Goal: Task Accomplishment & Management: Manage account settings

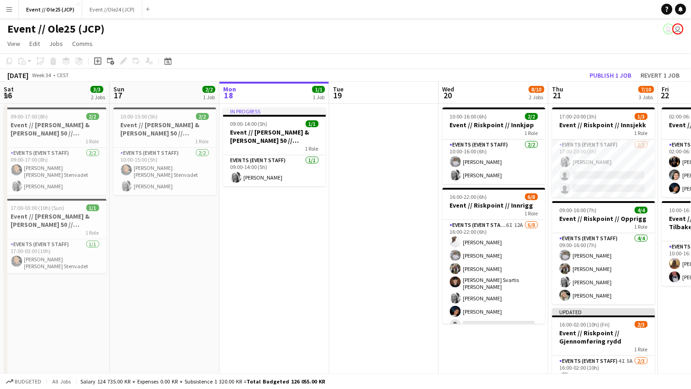
scroll to position [0, 240]
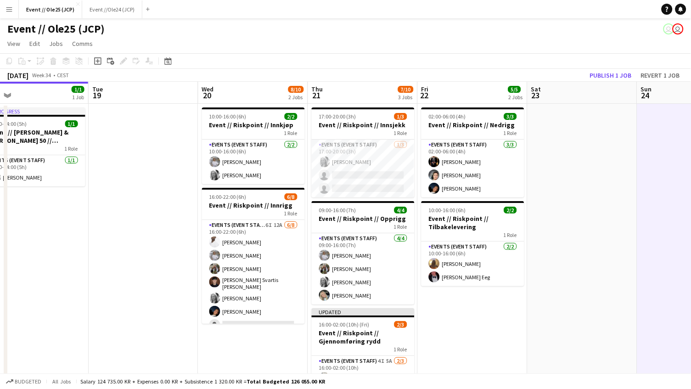
click at [624, 159] on app-date-cell at bounding box center [582, 274] width 110 height 340
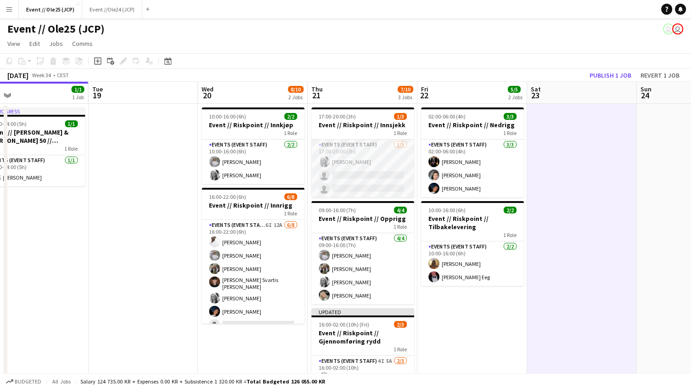
scroll to position [-1, 0]
click at [343, 170] on app-card-role "Events (Event Staff) 1/3 17:00-20:00 (3h) Maria Grefberg single-neutral-actions…" at bounding box center [363, 168] width 103 height 58
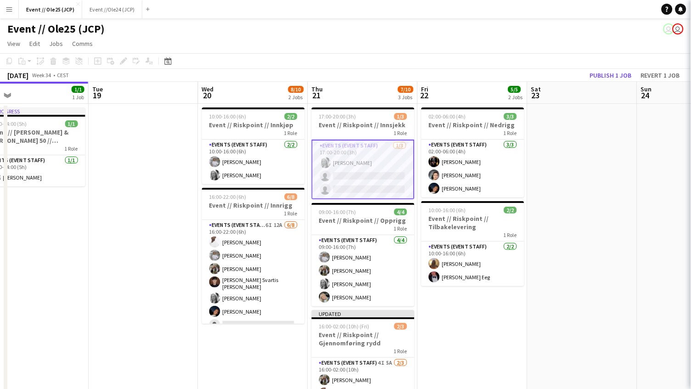
scroll to position [0, 0]
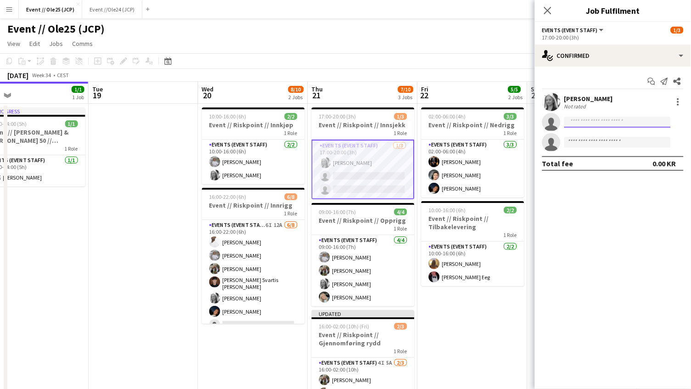
click at [608, 120] on input at bounding box center [617, 122] width 106 height 11
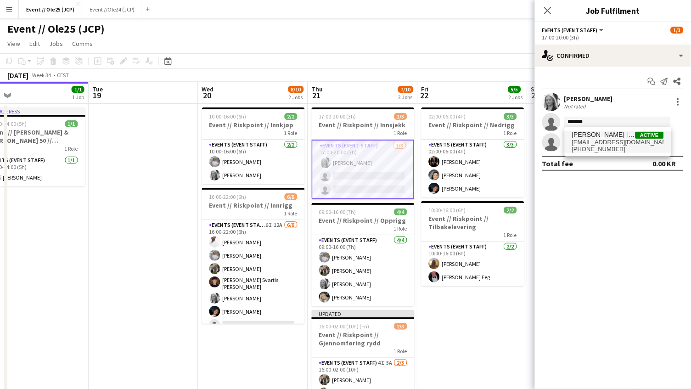
type input "*******"
click at [609, 140] on span "d.stenvadet@icloud.com" at bounding box center [618, 142] width 92 height 7
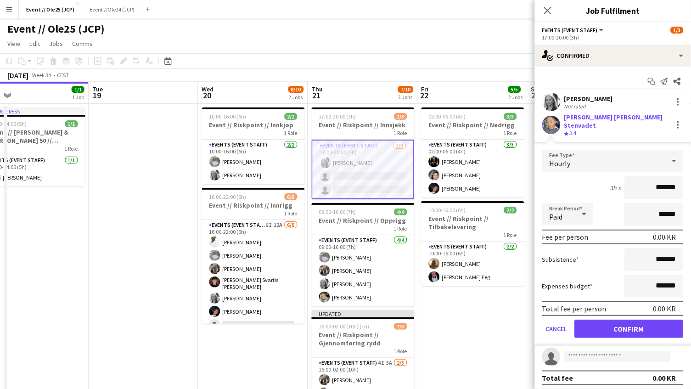
click at [635, 319] on button "Confirm" at bounding box center [628, 328] width 109 height 18
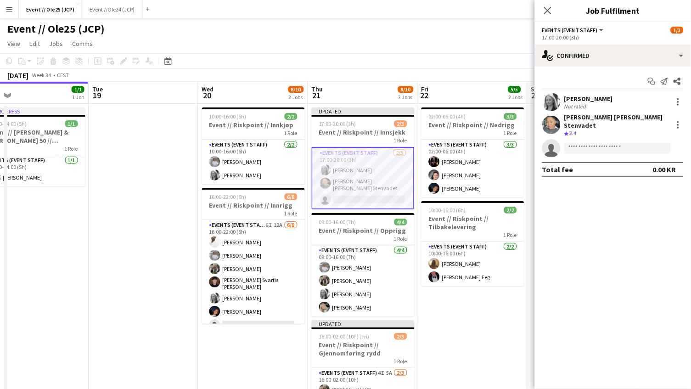
click at [464, 23] on div "Event // Ole25 (JCP) user user" at bounding box center [345, 26] width 691 height 17
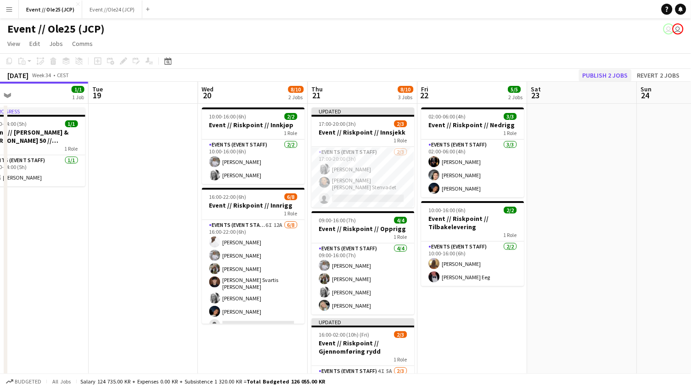
click at [614, 72] on button "Publish 2 jobs" at bounding box center [605, 75] width 53 height 12
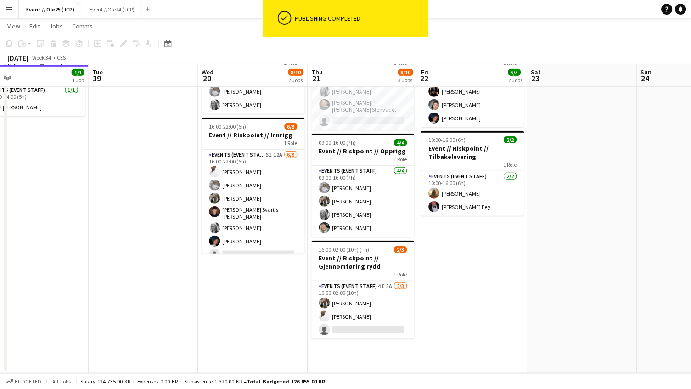
scroll to position [69, 0]
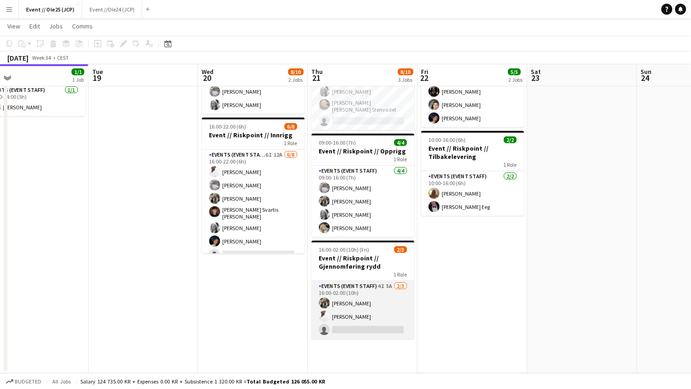
click at [347, 310] on app-card-role "Events (Event Staff) 4I 5A [DATE] 16:00-02:00 (10h) [PERSON_NAME] single-neutra…" at bounding box center [363, 310] width 103 height 58
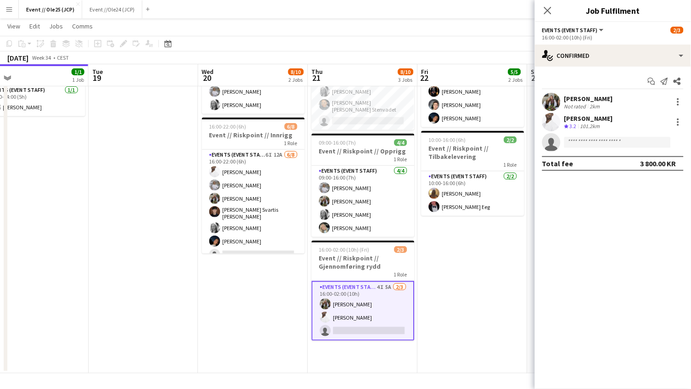
click at [624, 41] on app-options-switcher "Events (Event Staff) All roles Events (Event Staff) 2/3 16:00-02:00 (10h) (Fri)" at bounding box center [613, 33] width 156 height 22
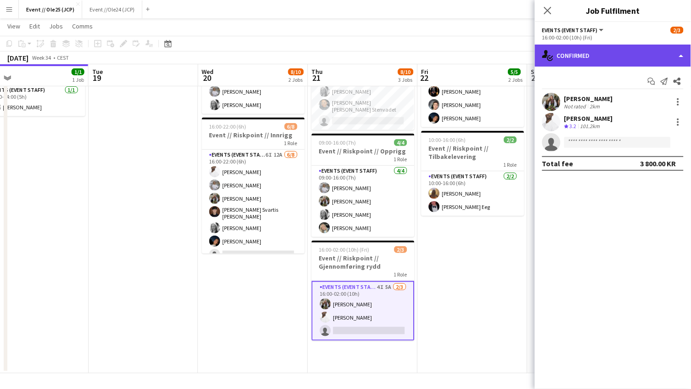
click at [612, 53] on div "single-neutral-actions-check-2 Confirmed" at bounding box center [613, 56] width 156 height 22
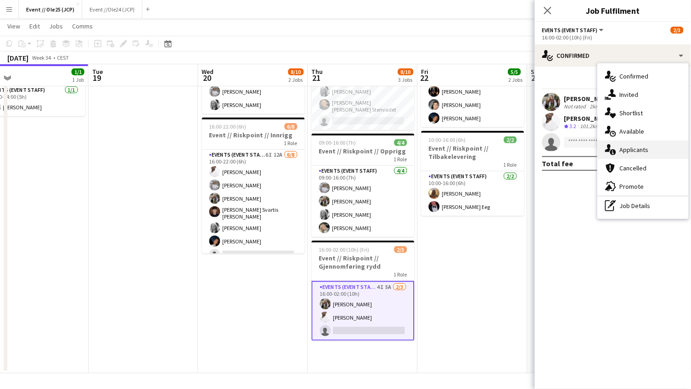
click at [644, 148] on div "single-neutral-actions-information Applicants" at bounding box center [642, 149] width 91 height 18
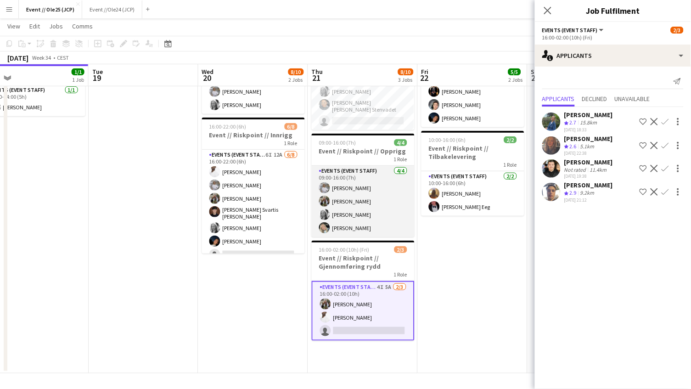
click at [362, 201] on app-card-role "Events (Event Staff) 4/4 09:00-16:00 (7h) Tina Raugstad Vilde Bakke Maria Grefb…" at bounding box center [363, 201] width 103 height 71
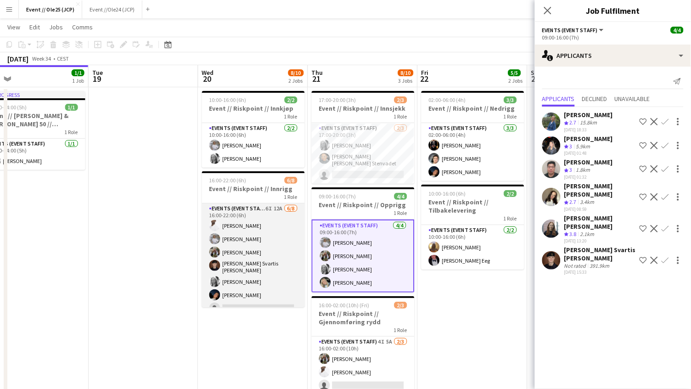
scroll to position [17, 0]
click at [247, 257] on app-card-role "Events (Event Staff) 6I 12A 6/8 16:00-22:00 (6h) Elias Stenvadet Tina Raugstad …" at bounding box center [253, 266] width 103 height 127
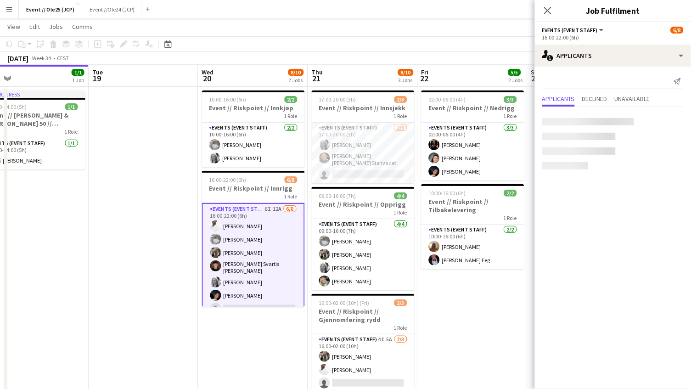
scroll to position [0, 240]
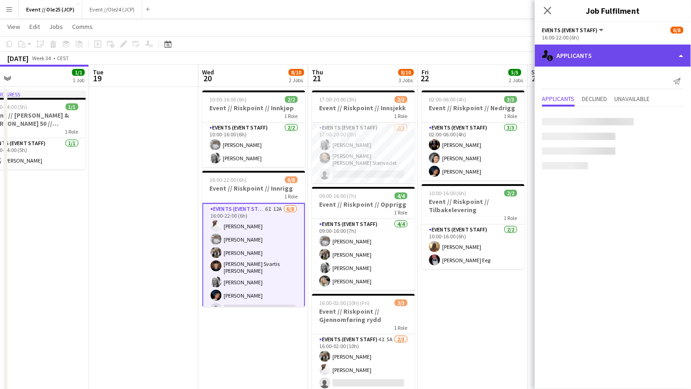
click at [626, 59] on div "single-neutral-actions-information Applicants" at bounding box center [613, 56] width 156 height 22
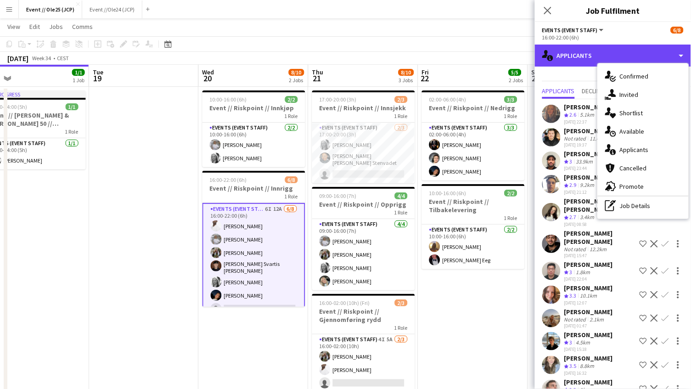
scroll to position [7, 0]
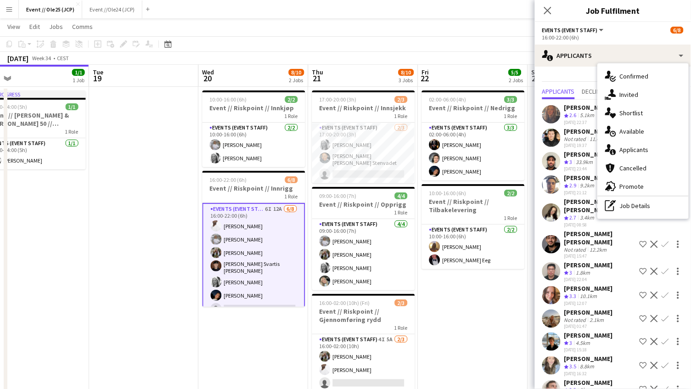
click at [579, 378] on div "[PERSON_NAME]" at bounding box center [588, 382] width 49 height 8
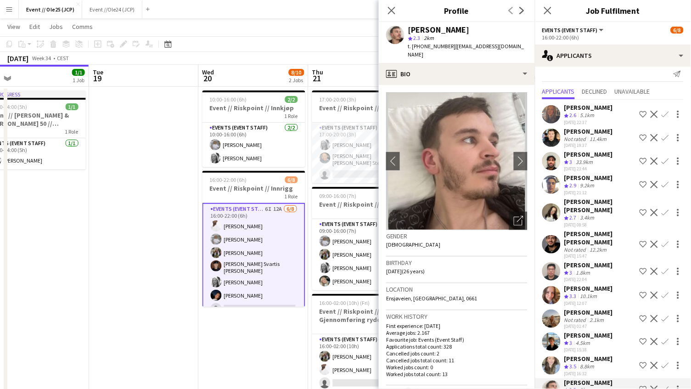
click at [311, 26] on app-page-menu "View Day view expanded Day view collapsed Month view Date picker Jump to today …" at bounding box center [345, 27] width 691 height 17
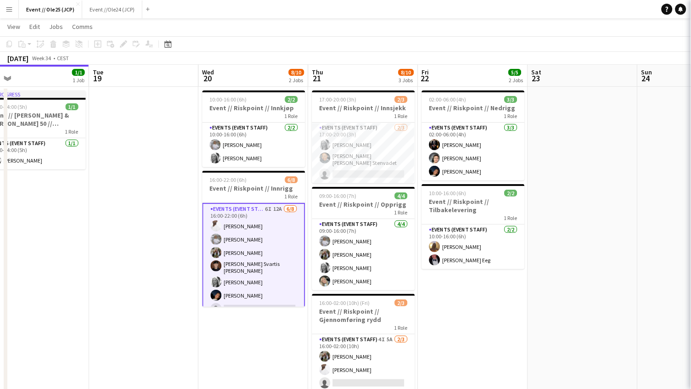
scroll to position [0, 0]
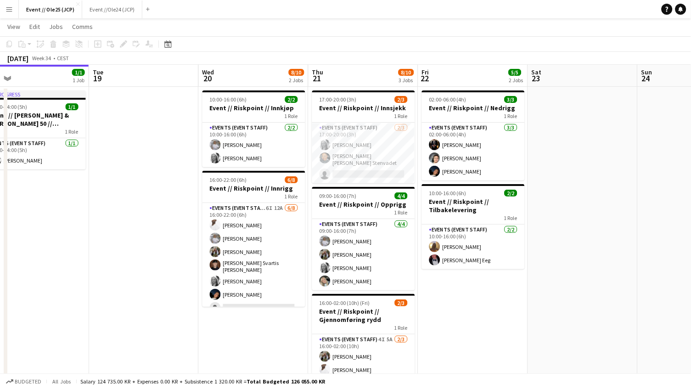
click at [589, 136] on app-date-cell at bounding box center [583, 257] width 110 height 340
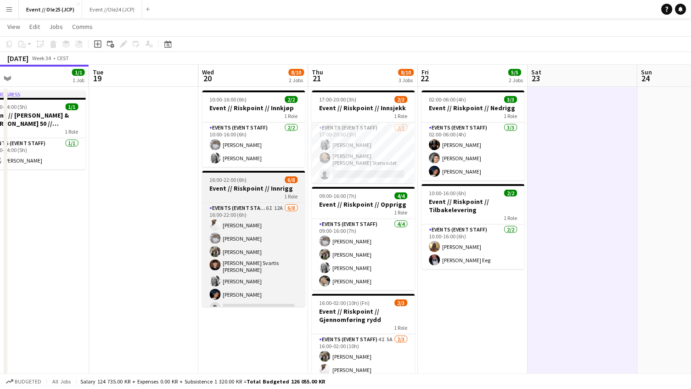
click at [264, 185] on h3 "Event // Riskpoint // Innrigg" at bounding box center [253, 188] width 103 height 8
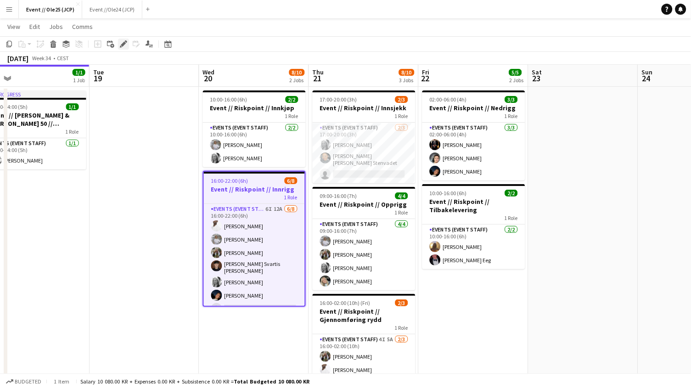
click at [125, 40] on icon at bounding box center [126, 41] width 2 height 2
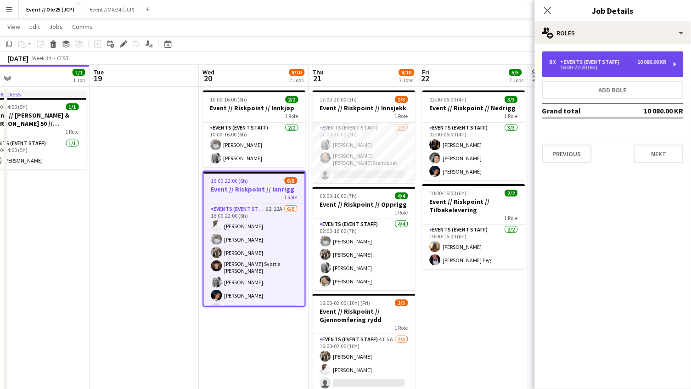
click at [652, 72] on div "8 x Events (Event Staff) 10 080.00 KR 16:00-22:00 (6h)" at bounding box center [612, 64] width 141 height 26
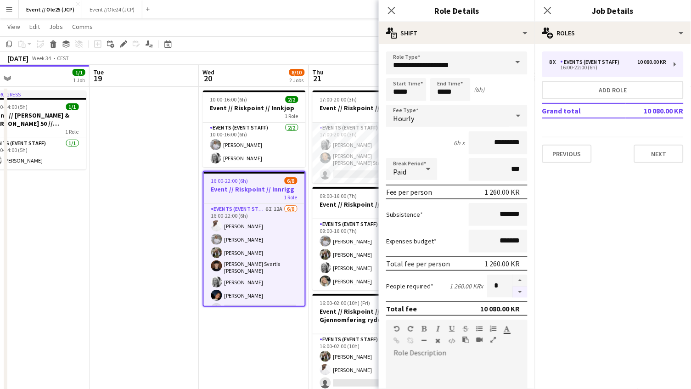
click at [521, 287] on button "button" at bounding box center [520, 291] width 15 height 11
type input "*"
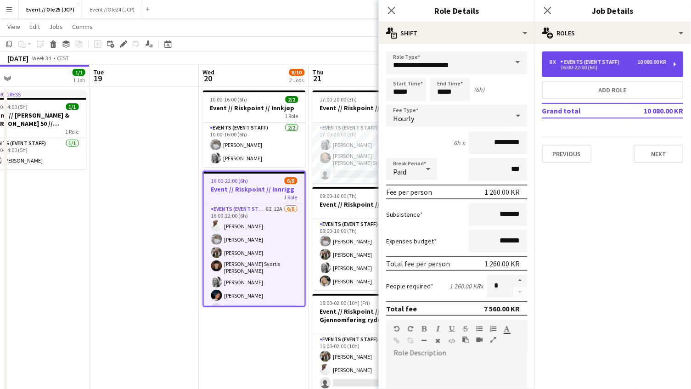
click at [610, 68] on div "16:00-22:00 (6h)" at bounding box center [607, 67] width 117 height 5
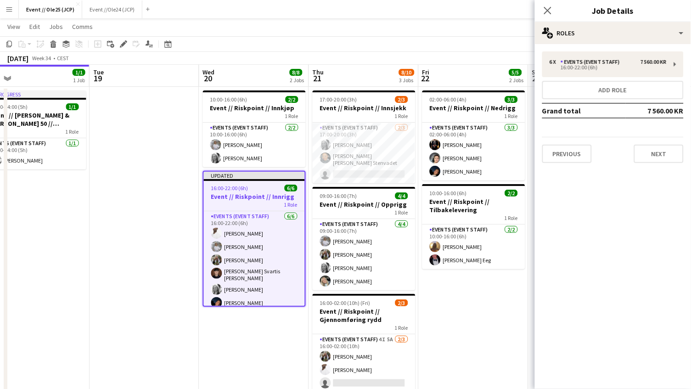
click at [399, 38] on app-toolbar "Copy Paste Paste Command V Paste with crew Command Shift V Paste linked Job Del…" at bounding box center [345, 44] width 691 height 16
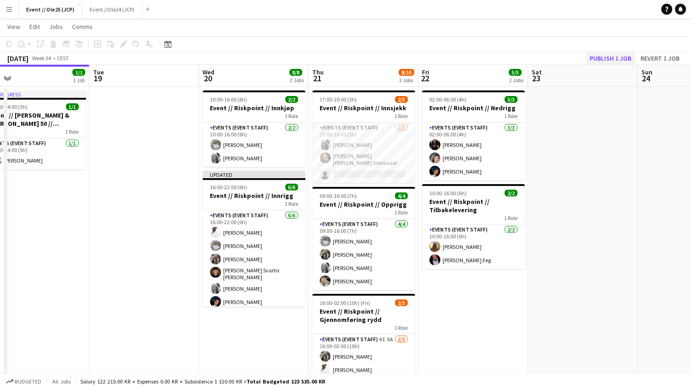
click at [611, 52] on button "Publish 1 job" at bounding box center [610, 58] width 49 height 12
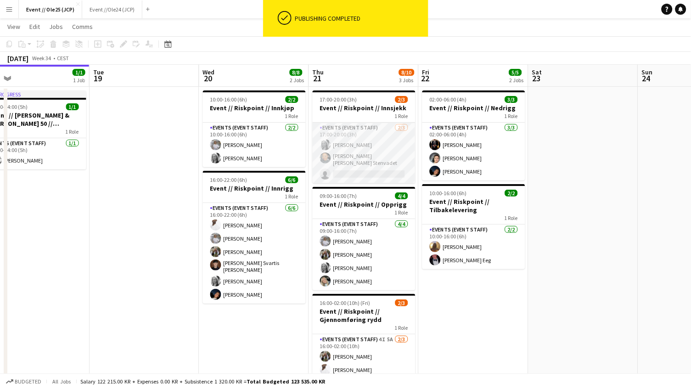
click at [371, 139] on app-card-role "Events (Event Staff) 2/3 17:00-20:00 (3h) Maria Grefberg Daniela Alejandra Erik…" at bounding box center [363, 153] width 103 height 61
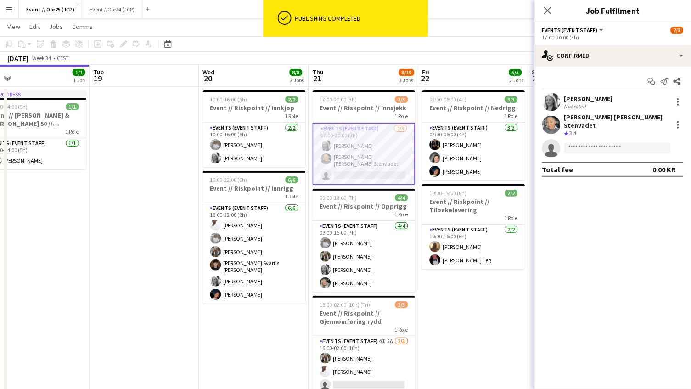
click at [484, 27] on app-page-menu "View Day view expanded Day view collapsed Month view Date picker Jump to today …" at bounding box center [345, 27] width 691 height 17
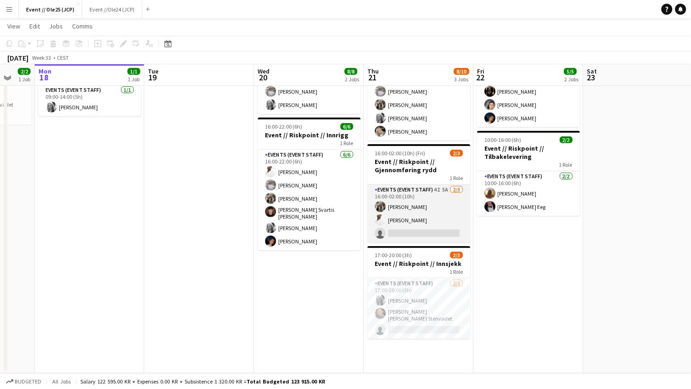
scroll to position [69, 0]
click at [429, 231] on app-card-role "Events (Event Staff) 4I 5A [DATE] 16:00-02:00 (10h) [PERSON_NAME] single-neutra…" at bounding box center [419, 214] width 103 height 58
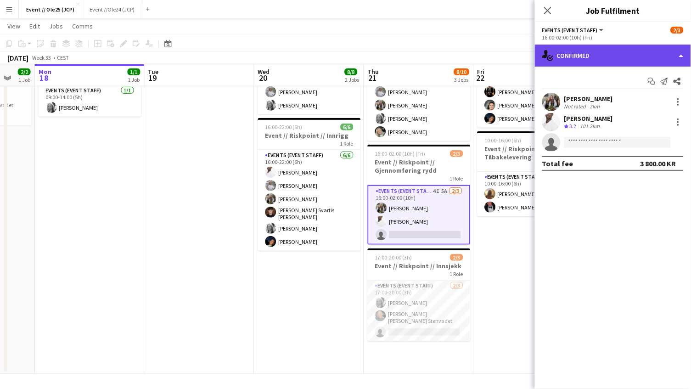
click at [609, 59] on div "single-neutral-actions-check-2 Confirmed" at bounding box center [613, 56] width 156 height 22
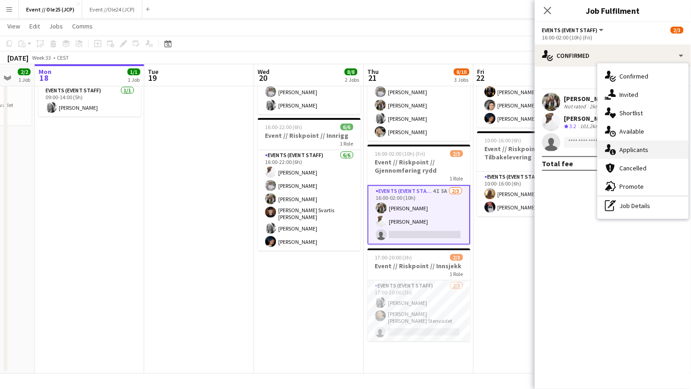
click at [655, 145] on div "single-neutral-actions-information Applicants" at bounding box center [642, 149] width 91 height 18
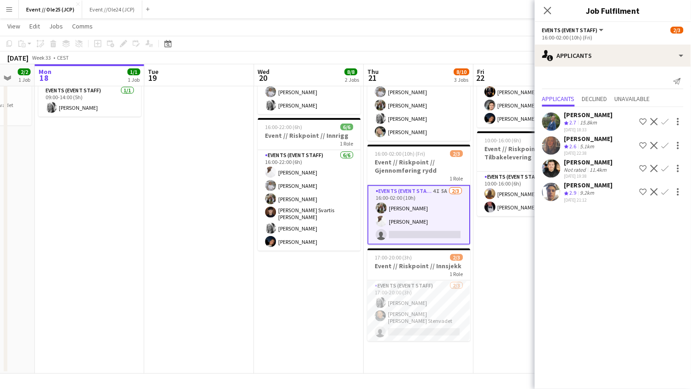
click at [302, 295] on app-date-cell "10:00-16:00 (6h) 2/2 Event // Riskpoint // Innkjøp 1 Role Events (Event Staff) …" at bounding box center [309, 204] width 110 height 340
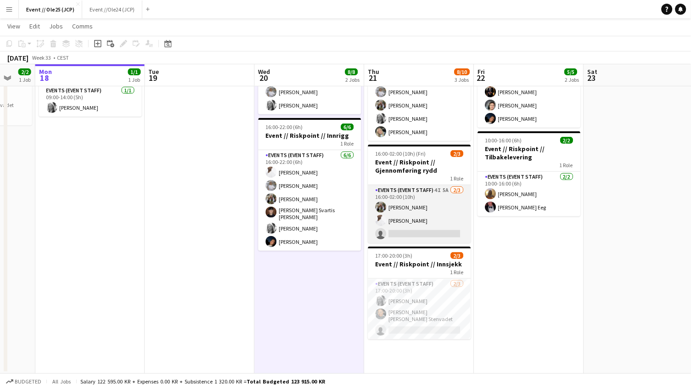
click at [429, 216] on app-card-role "Events (Event Staff) 4I 5A [DATE] 16:00-02:00 (10h) [PERSON_NAME] single-neutra…" at bounding box center [419, 214] width 103 height 58
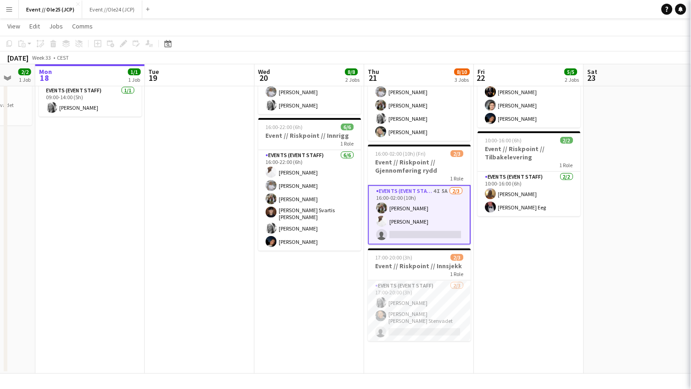
click at [522, 265] on app-date-cell "02:00-06:00 (4h) 3/3 Event // Riskpoint // Nedrigg 1 Role Events (Event Staff) …" at bounding box center [529, 204] width 110 height 340
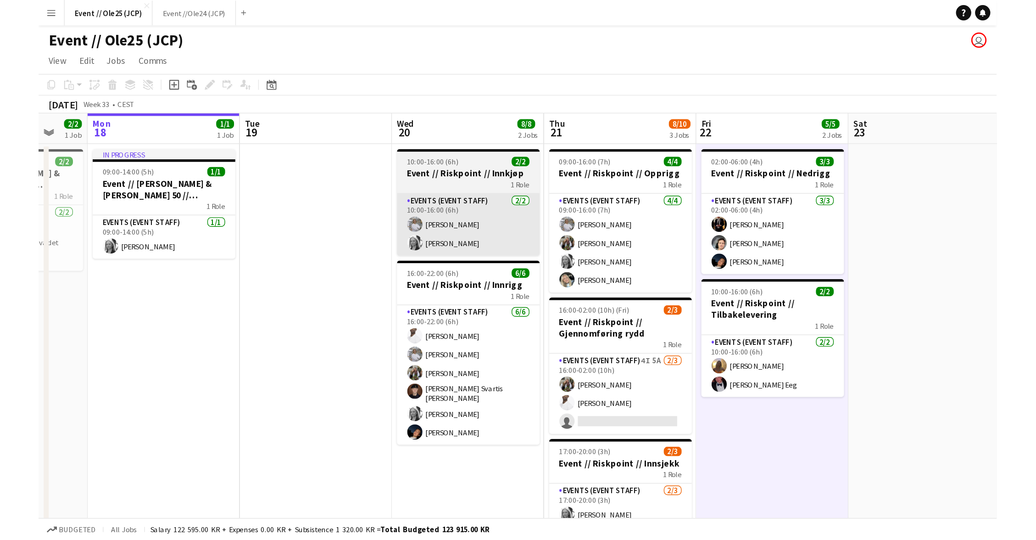
scroll to position [0, 0]
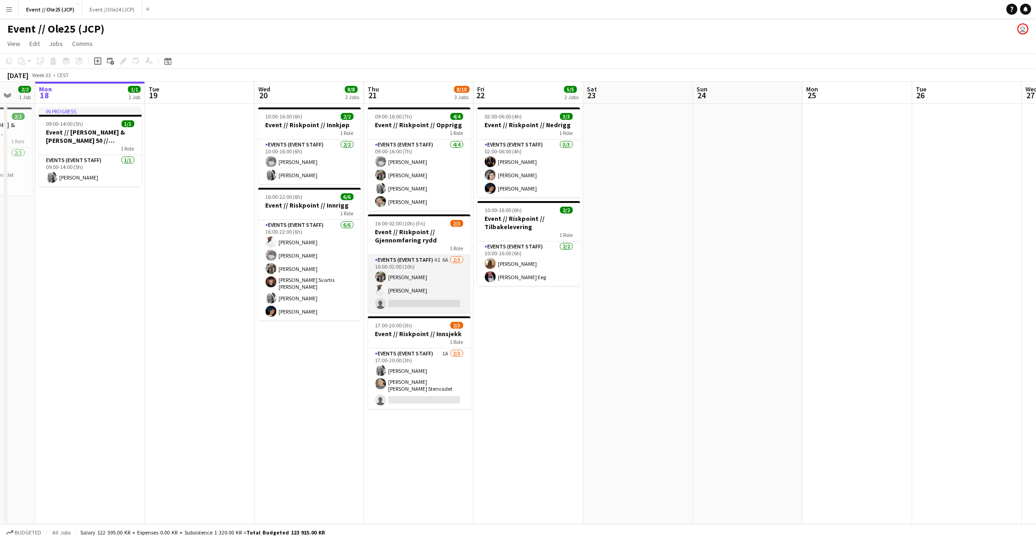
click at [427, 277] on app-card-role "Events (Event Staff) 4I 6A [DATE] 16:00-02:00 (10h) [PERSON_NAME] single-neutra…" at bounding box center [419, 284] width 103 height 58
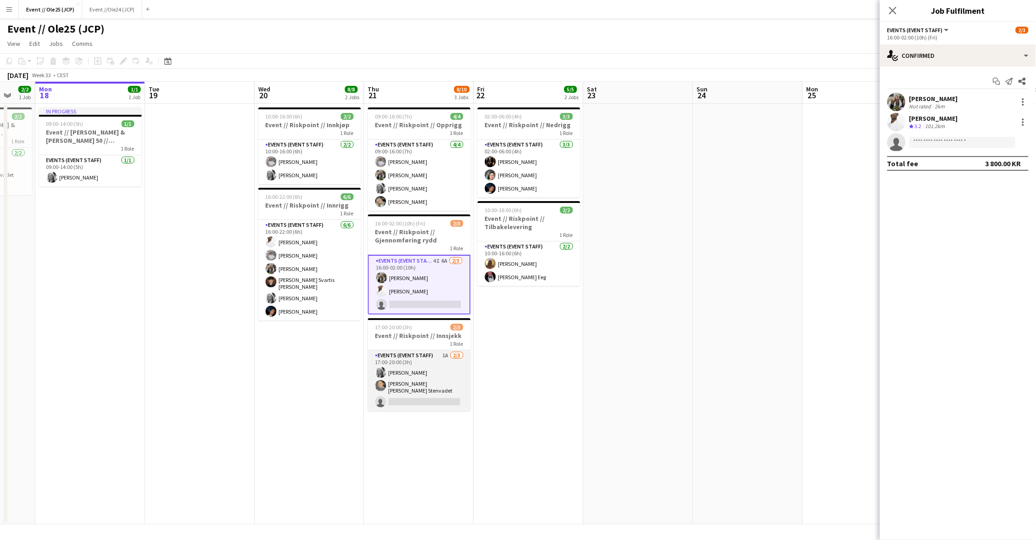
click at [426, 388] on app-card-role "Events (Event Staff) 1A [DATE] 17:00-20:00 (3h) [PERSON_NAME] [PERSON_NAME] [PE…" at bounding box center [419, 380] width 103 height 61
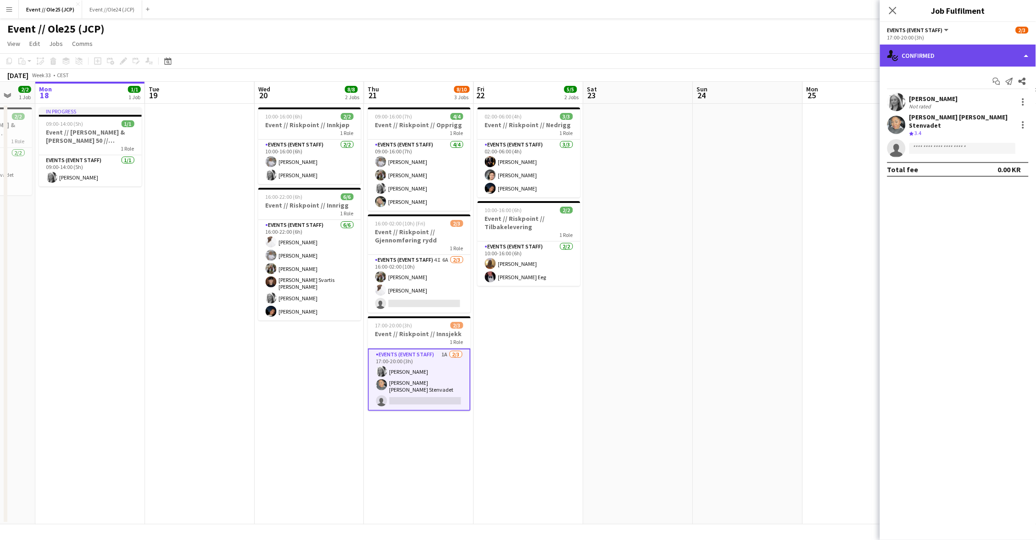
click at [690, 63] on div "single-neutral-actions-check-2 Confirmed" at bounding box center [958, 56] width 156 height 22
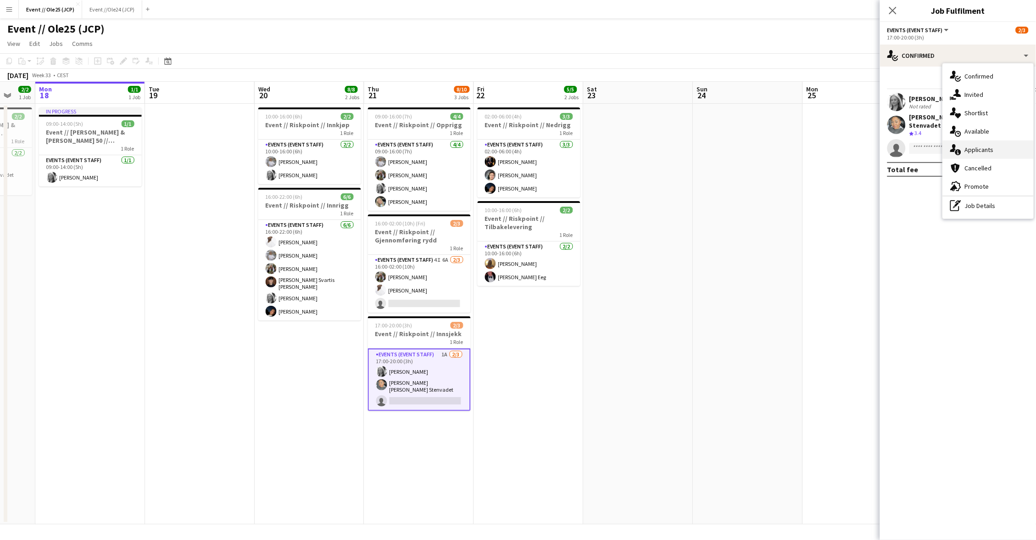
click at [690, 146] on div "single-neutral-actions-information Applicants" at bounding box center [988, 149] width 91 height 18
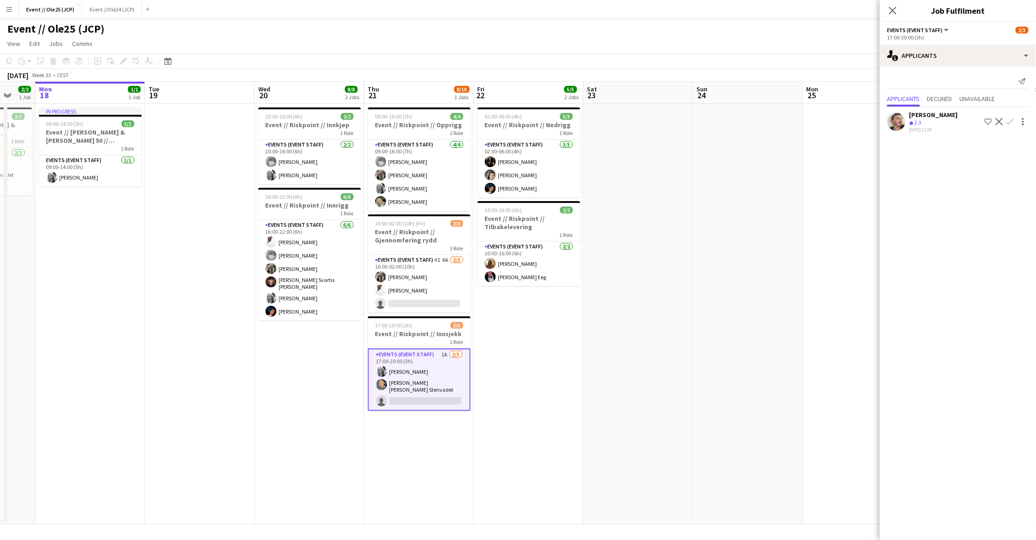
click at [690, 134] on div "Send notification Applicants Declined Unavailable [PERSON_NAME] Crew rating 2.3…" at bounding box center [958, 104] width 156 height 75
click at [687, 255] on app-date-cell at bounding box center [639, 314] width 110 height 420
